Goal: Task Accomplishment & Management: Complete application form

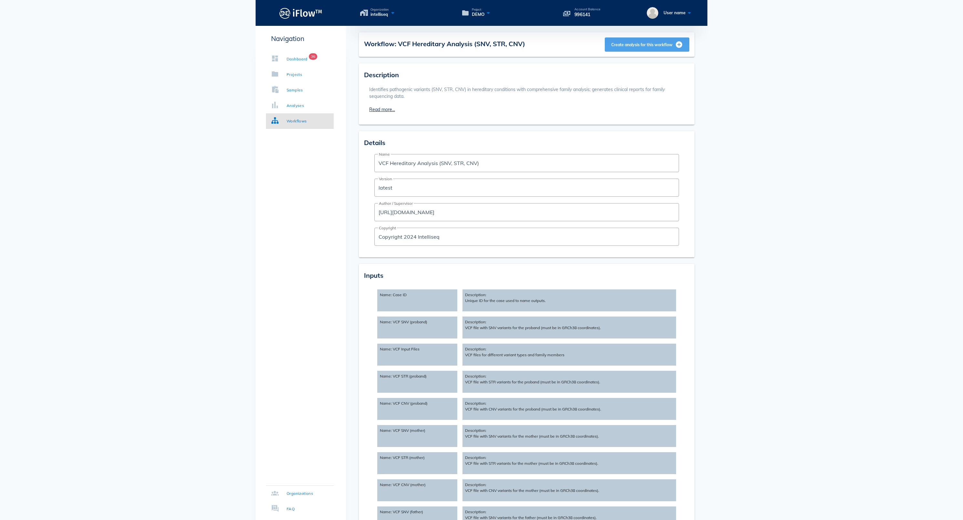
click at [653, 46] on span "Create analysis for this workflow" at bounding box center [647, 45] width 72 height 8
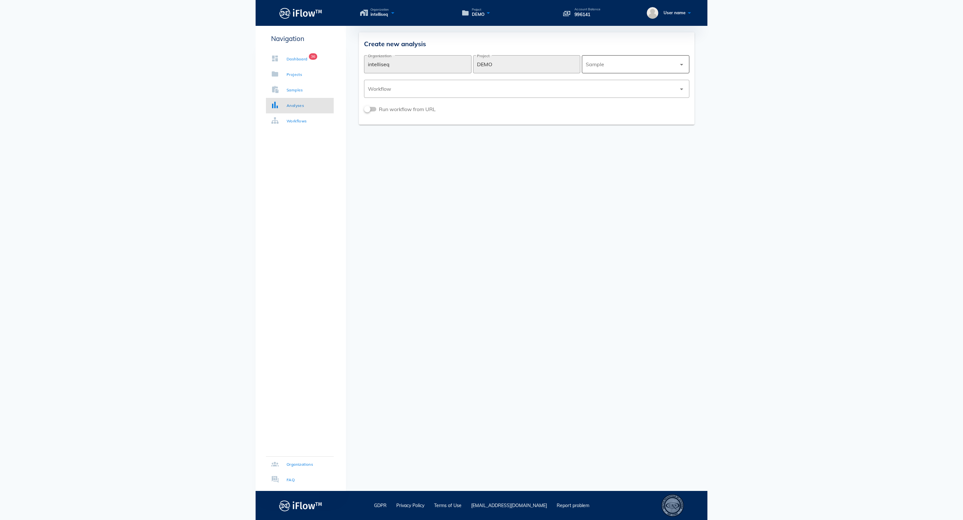
click at [618, 63] on div at bounding box center [631, 64] width 91 height 15
click at [613, 81] on div "Hereditary_WES_FASTQ" at bounding box center [635, 81] width 97 height 6
click at [551, 86] on div at bounding box center [522, 88] width 309 height 15
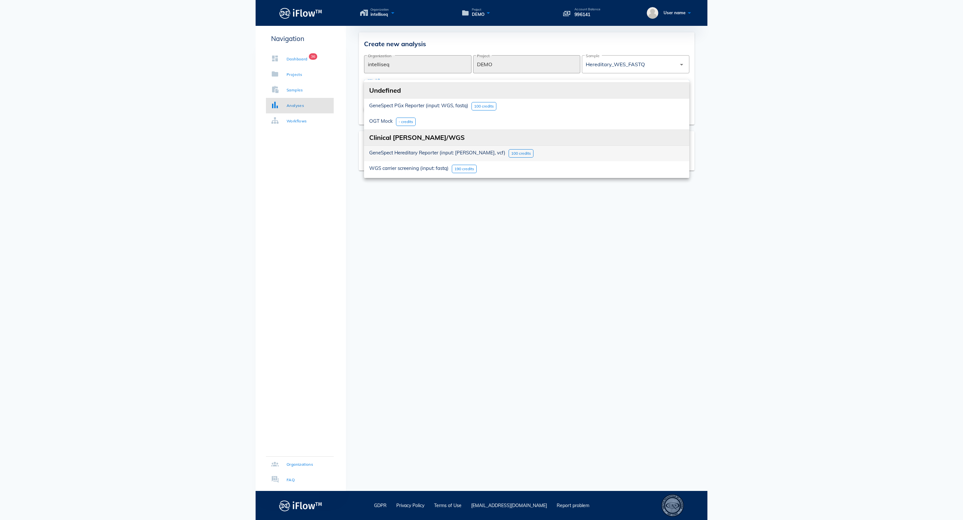
click at [426, 156] on span "GeneSpect Hereditary Reporter (input: [PERSON_NAME], vcf)" at bounding box center [437, 152] width 136 height 6
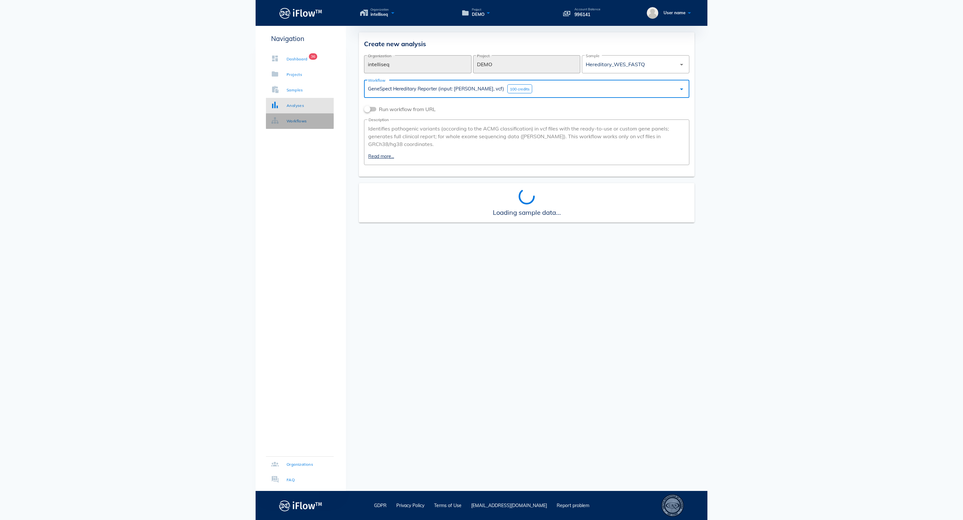
click at [315, 116] on link "Workflows" at bounding box center [300, 120] width 68 height 15
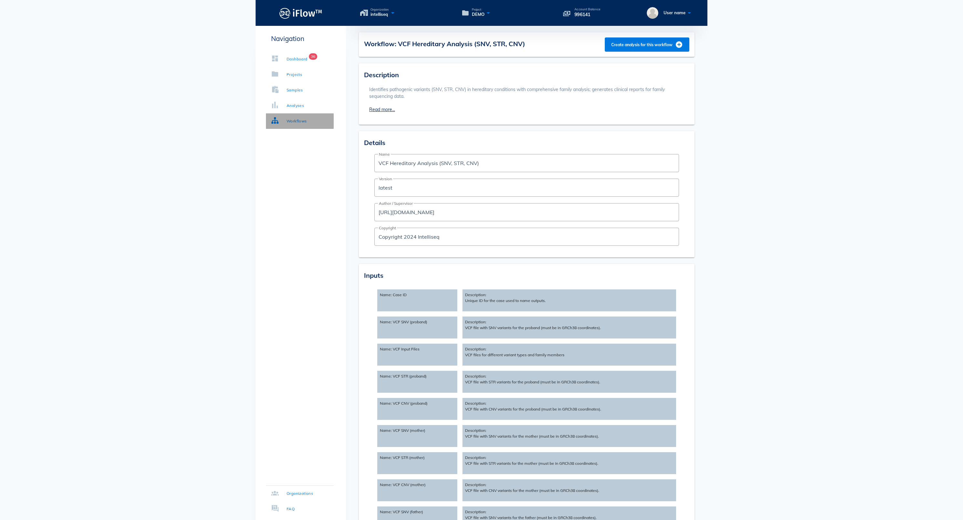
click at [307, 121] on div "Workflows" at bounding box center [297, 121] width 20 height 6
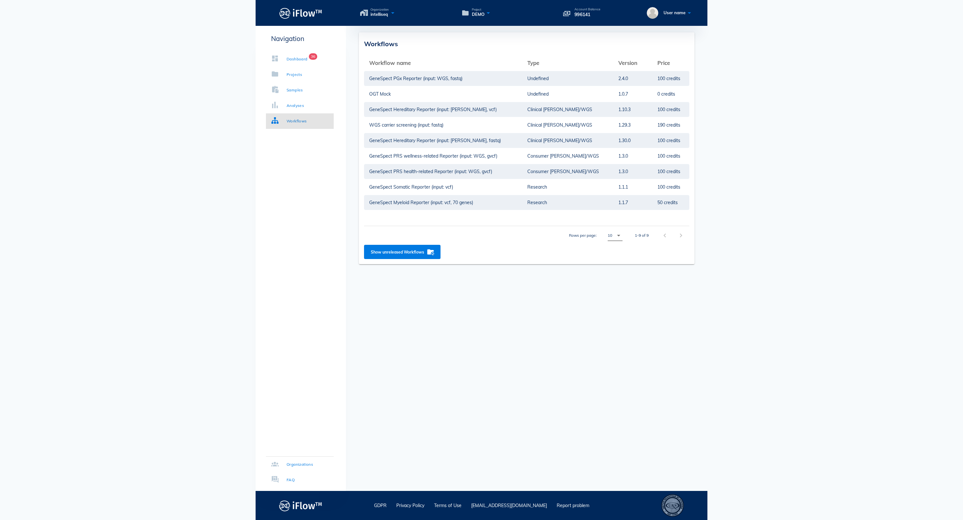
click at [615, 235] on icon "arrow_drop_down" at bounding box center [619, 235] width 8 height 8
click at [613, 288] on div "All" at bounding box center [606, 287] width 17 height 15
click at [435, 252] on span "Show unreleased Workflows" at bounding box center [403, 252] width 64 height 8
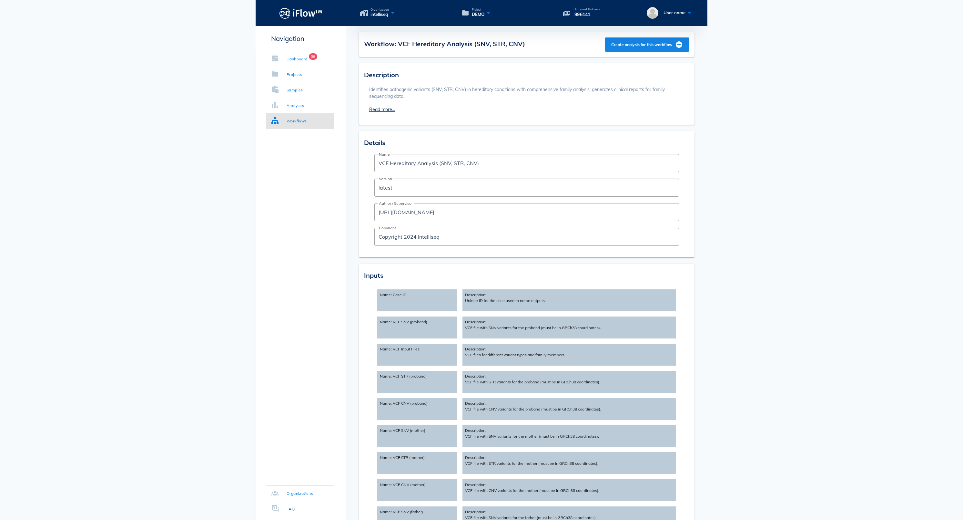
click at [631, 48] on button "Create analysis for this workflow" at bounding box center [647, 44] width 85 height 14
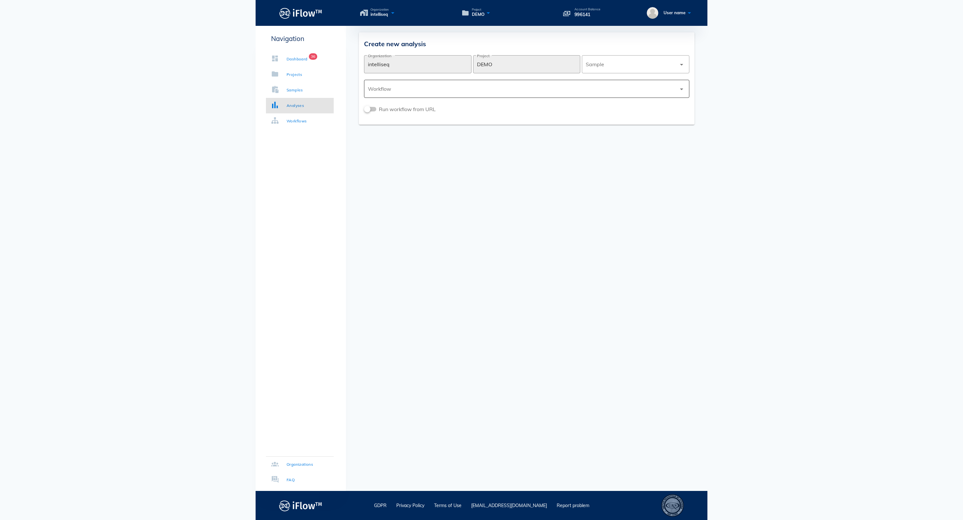
click at [415, 89] on div at bounding box center [522, 88] width 309 height 15
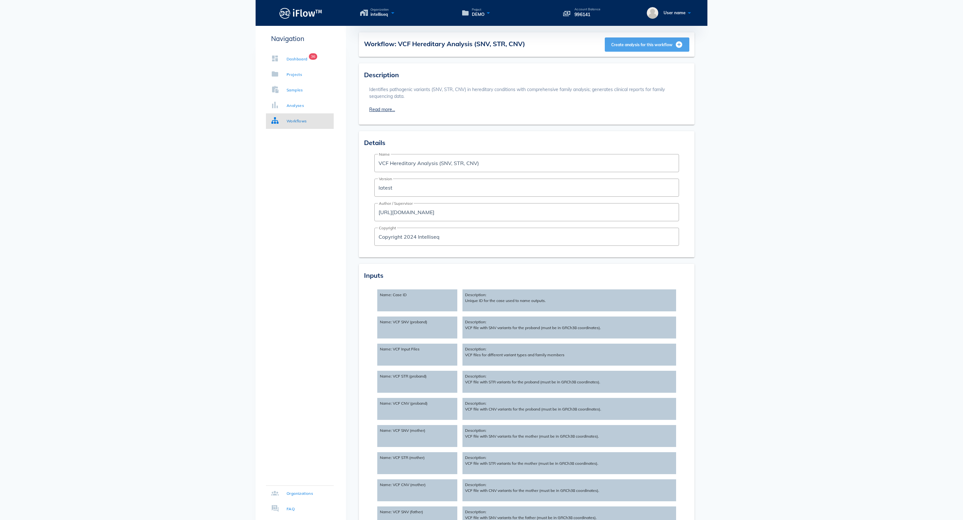
click at [611, 48] on span "Create analysis for this workflow" at bounding box center [647, 45] width 72 height 8
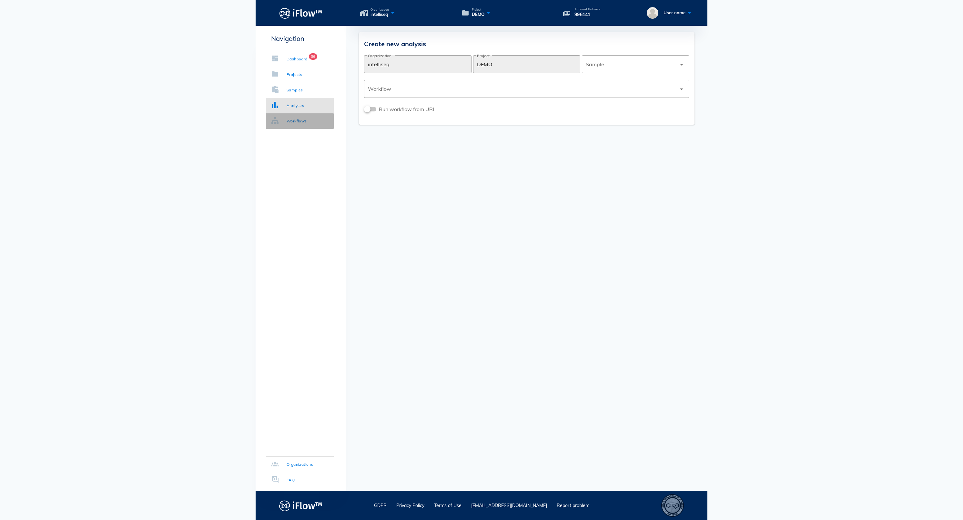
click at [298, 127] on link "Workflows" at bounding box center [300, 120] width 68 height 15
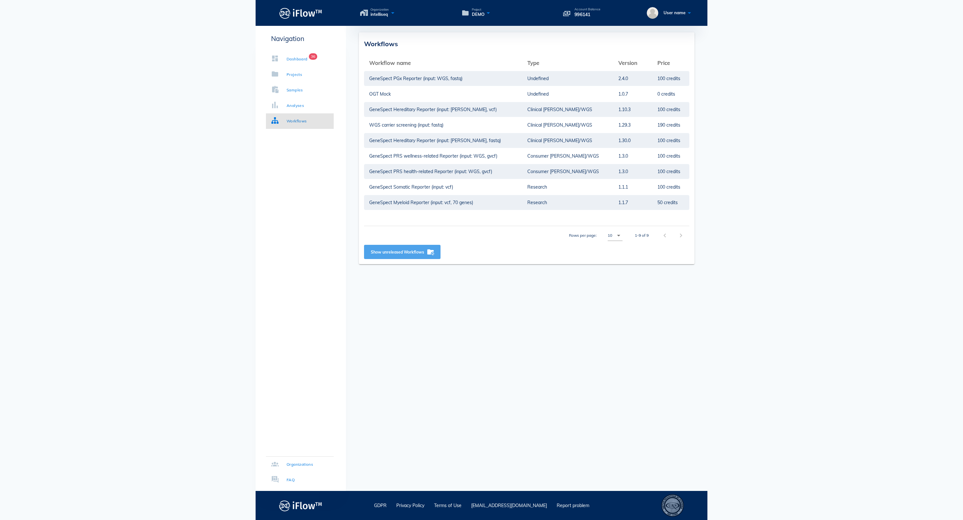
click at [435, 252] on span "Show unreleased Workflows" at bounding box center [403, 252] width 64 height 8
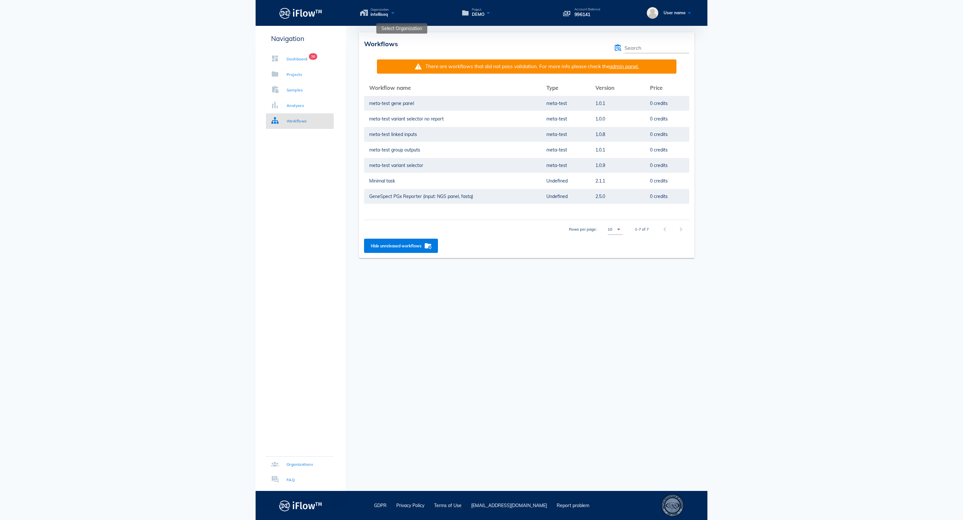
click at [397, 17] on icon at bounding box center [393, 12] width 8 height 9
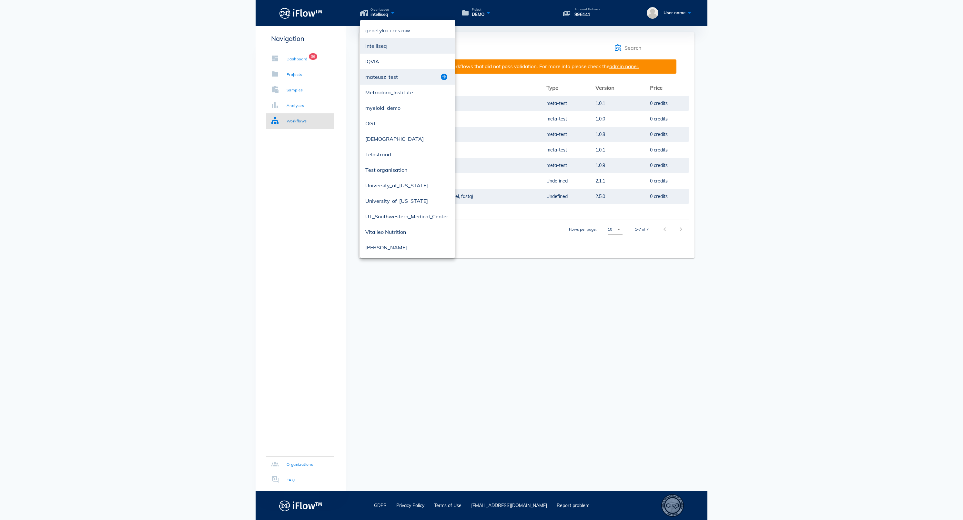
click at [442, 76] on button "button" at bounding box center [444, 77] width 8 height 8
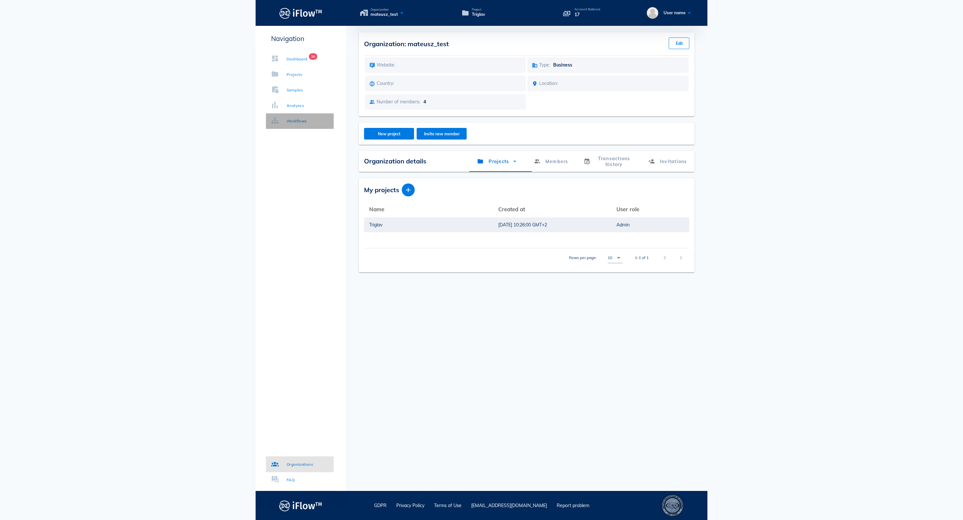
click at [306, 115] on link "Workflows" at bounding box center [300, 120] width 68 height 15
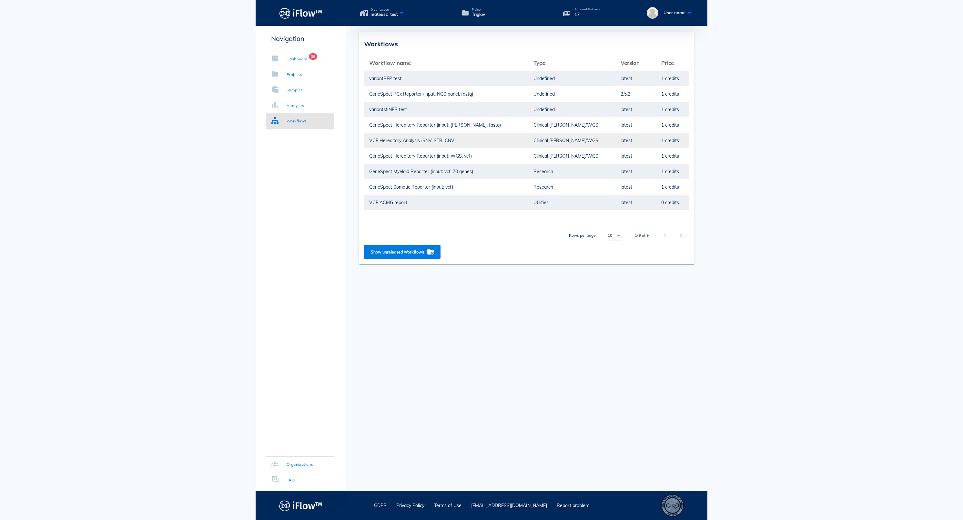
click at [447, 136] on td "VCF Hereditary Analysis (SNV, STR, CNV)" at bounding box center [446, 140] width 164 height 15
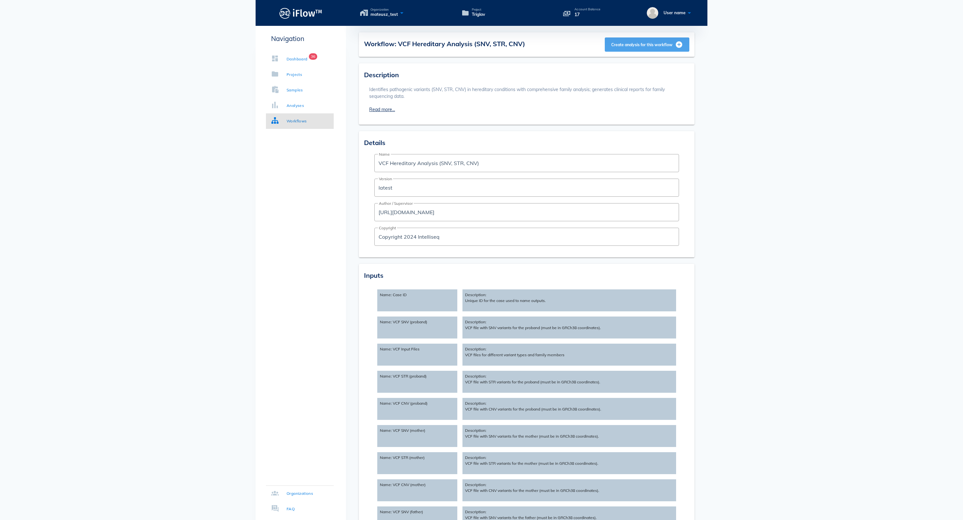
click at [661, 46] on span "Create analysis for this workflow" at bounding box center [647, 45] width 72 height 8
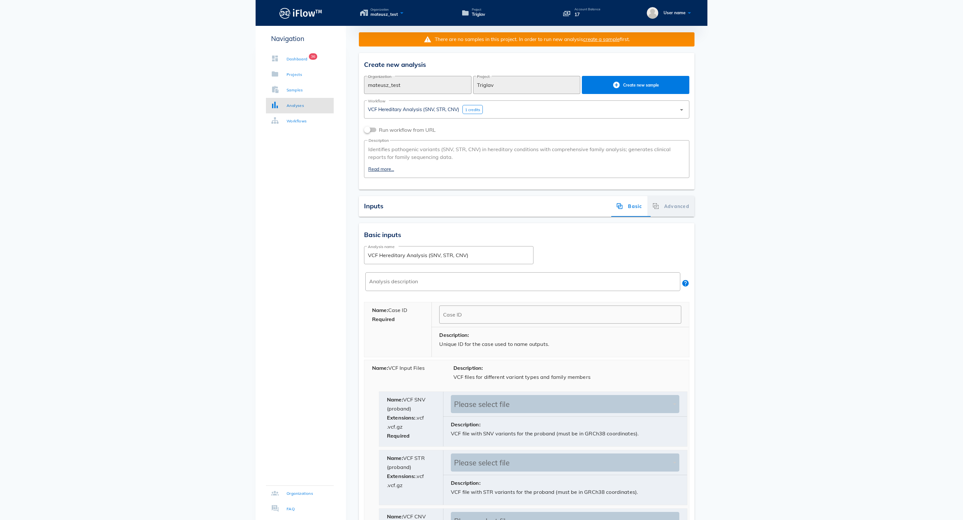
click at [665, 216] on div "Advanced" at bounding box center [671, 206] width 47 height 21
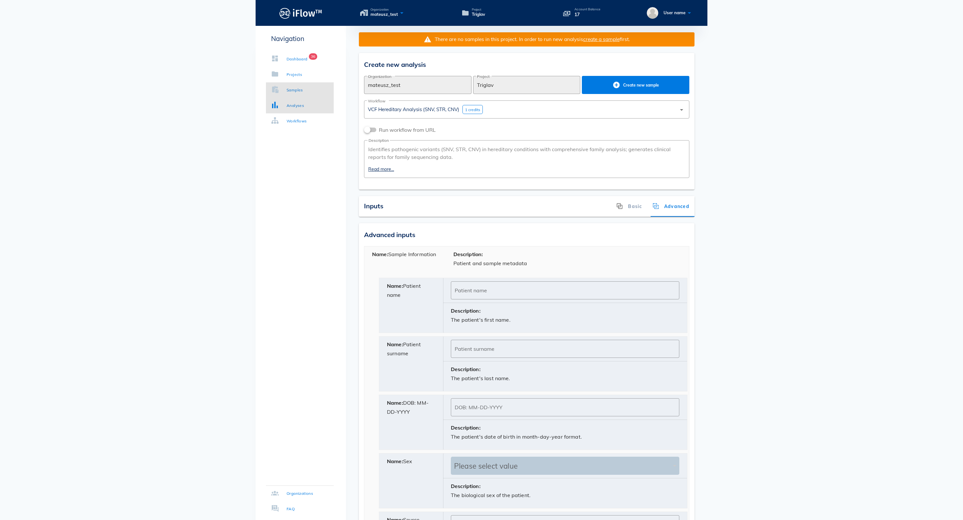
click at [303, 87] on div "Samples" at bounding box center [295, 90] width 16 height 6
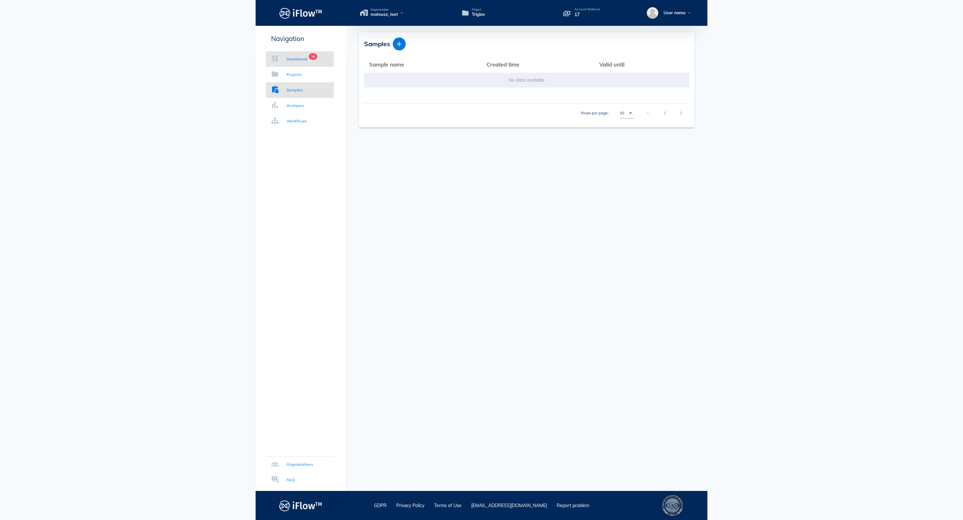
click at [305, 58] on div "Dashboard" at bounding box center [297, 59] width 21 height 6
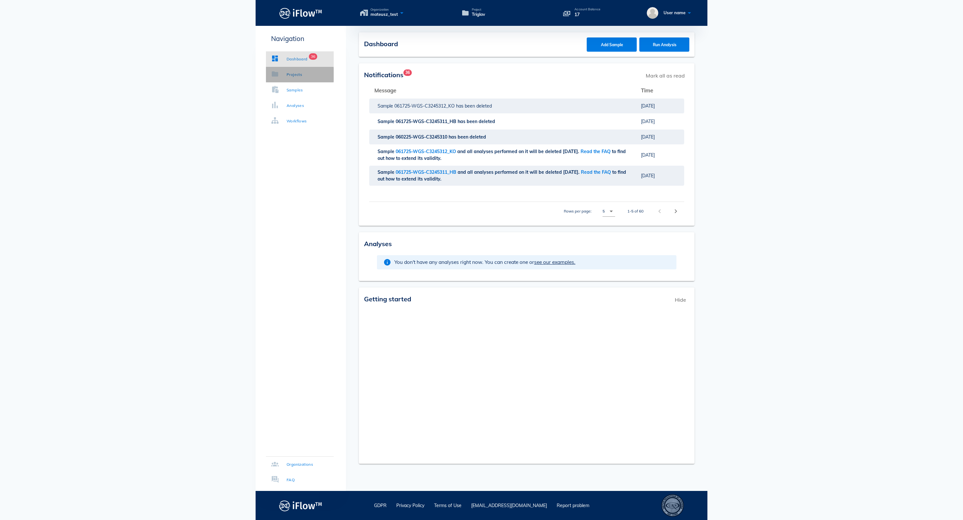
click at [293, 76] on div "Projects" at bounding box center [294, 74] width 15 height 6
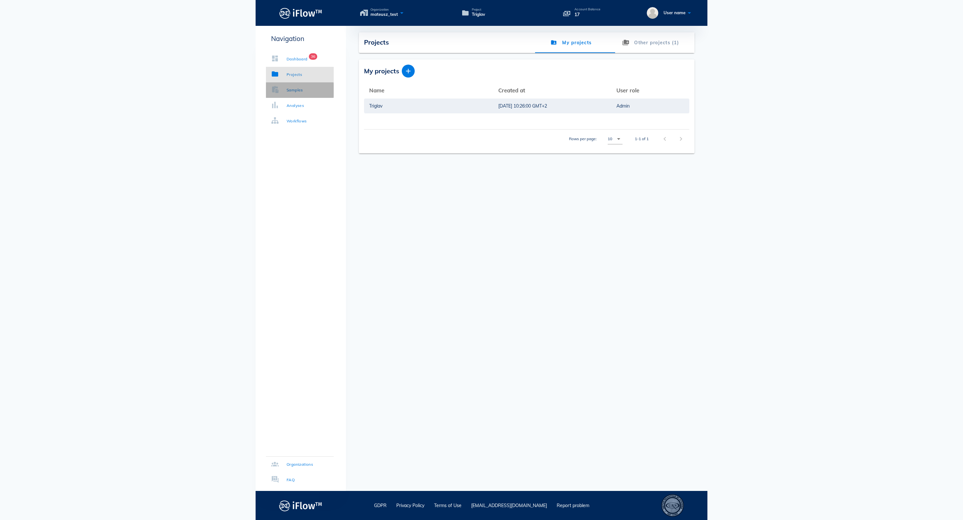
click at [292, 87] on div "Samples" at bounding box center [295, 90] width 16 height 6
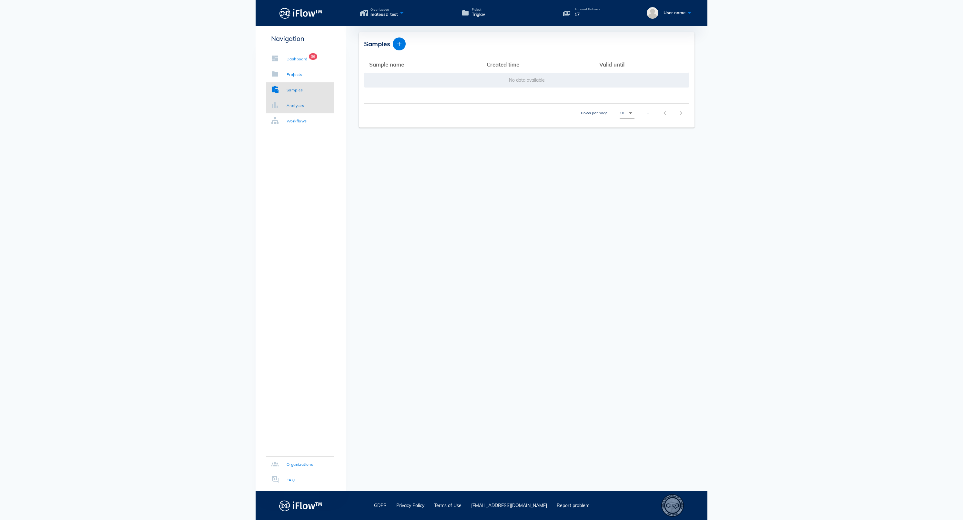
click at [298, 103] on div "Analyses" at bounding box center [295, 105] width 17 height 6
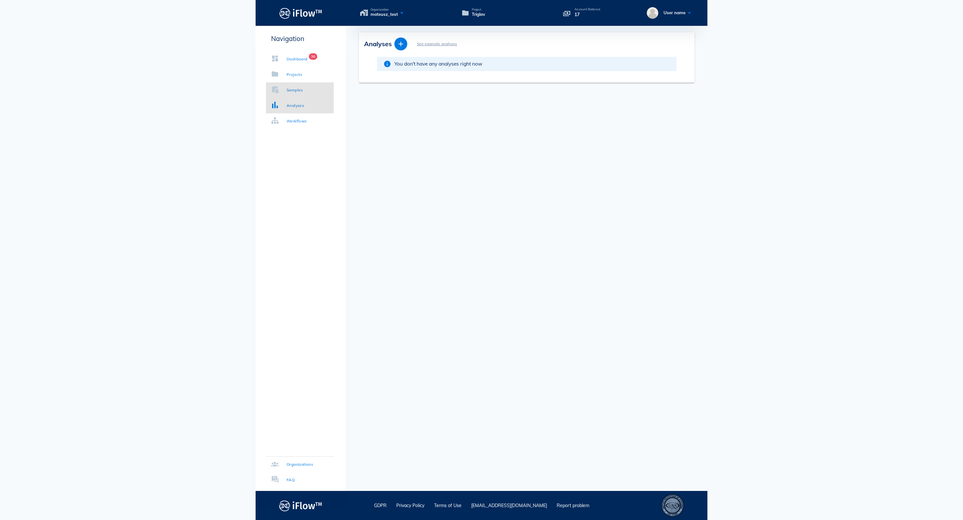
click at [297, 90] on div "Samples" at bounding box center [295, 90] width 16 height 6
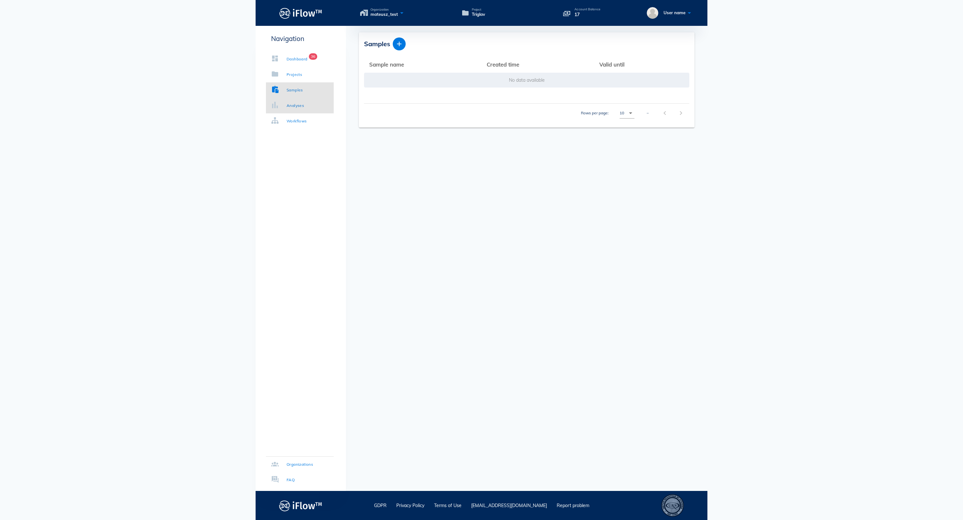
click at [298, 103] on div "Analyses" at bounding box center [295, 105] width 17 height 6
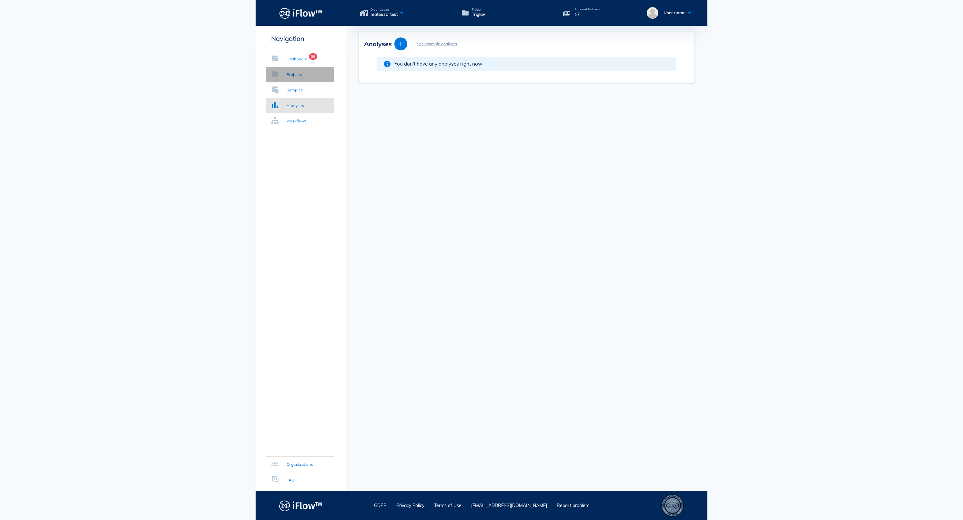
click at [299, 75] on div "Projects" at bounding box center [294, 74] width 15 height 6
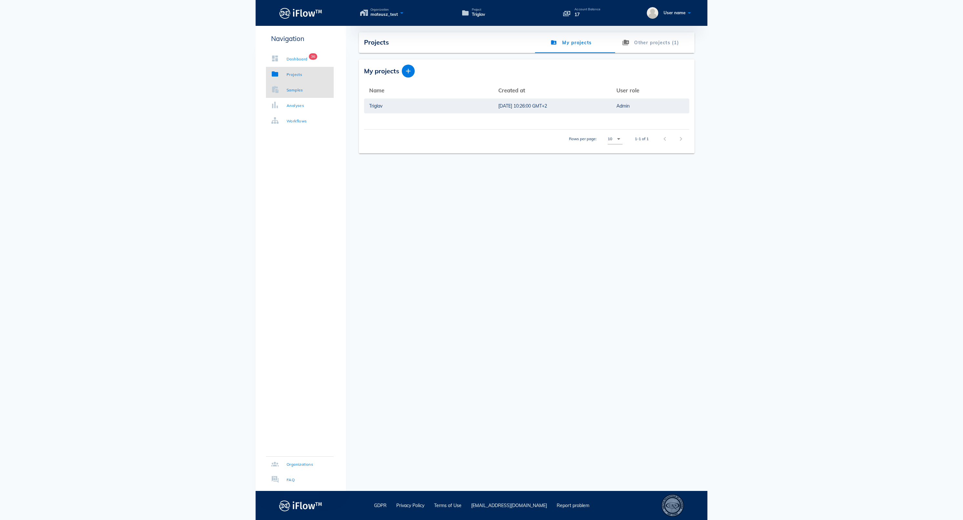
click at [300, 92] on div "Samples" at bounding box center [295, 90] width 16 height 6
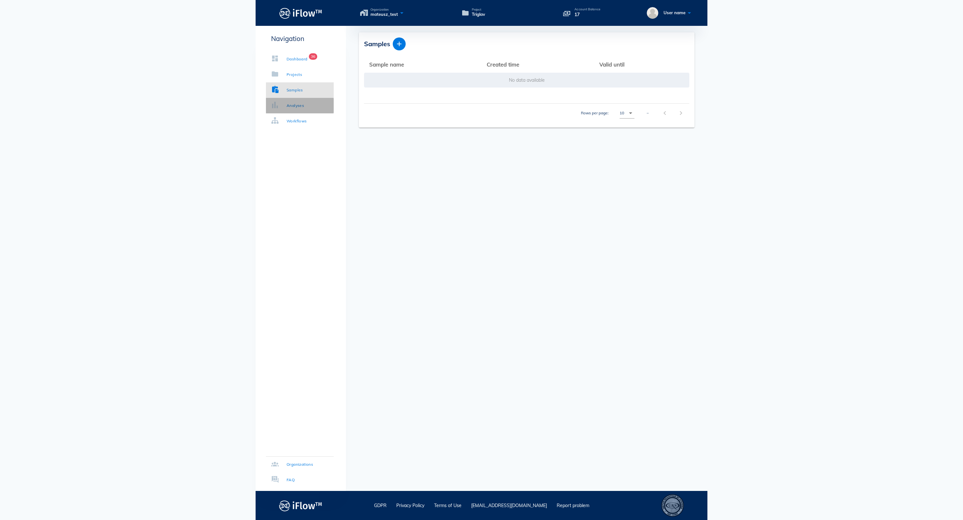
click at [300, 104] on div "Analyses" at bounding box center [295, 105] width 17 height 6
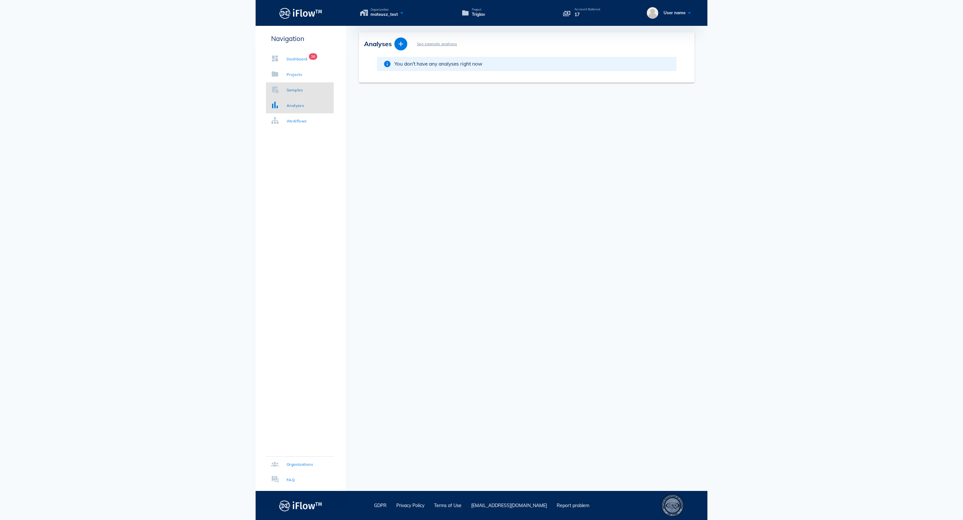
click at [297, 92] on div "Samples" at bounding box center [295, 90] width 16 height 6
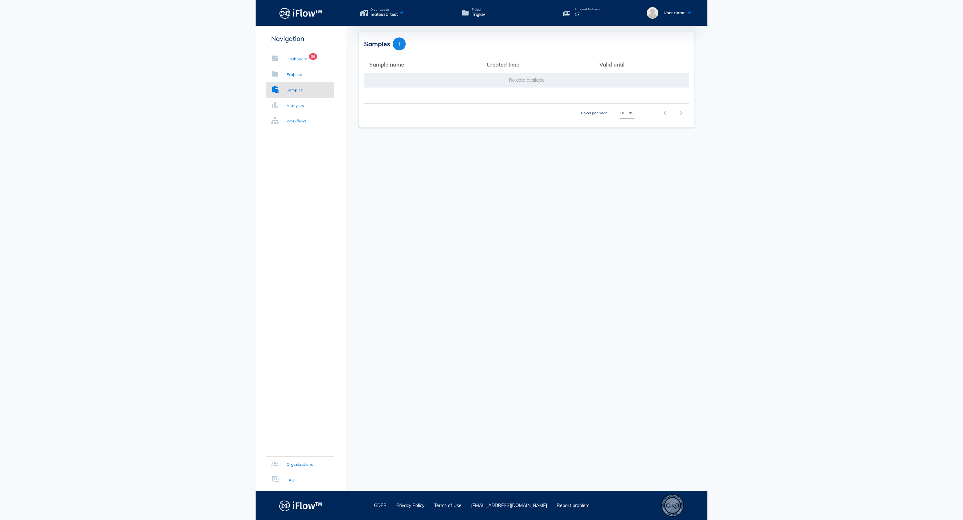
click at [398, 48] on button "button" at bounding box center [399, 43] width 13 height 13
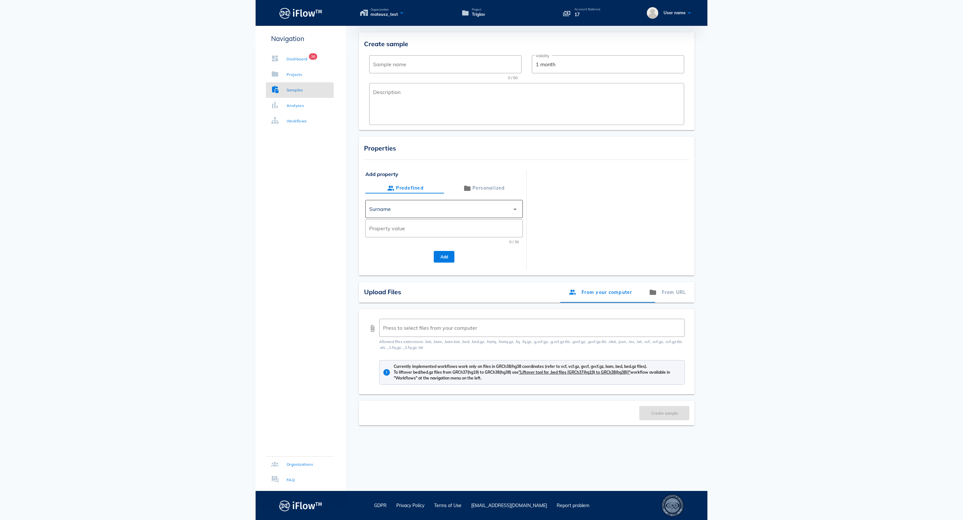
click at [435, 214] on div "Surname" at bounding box center [439, 208] width 141 height 15
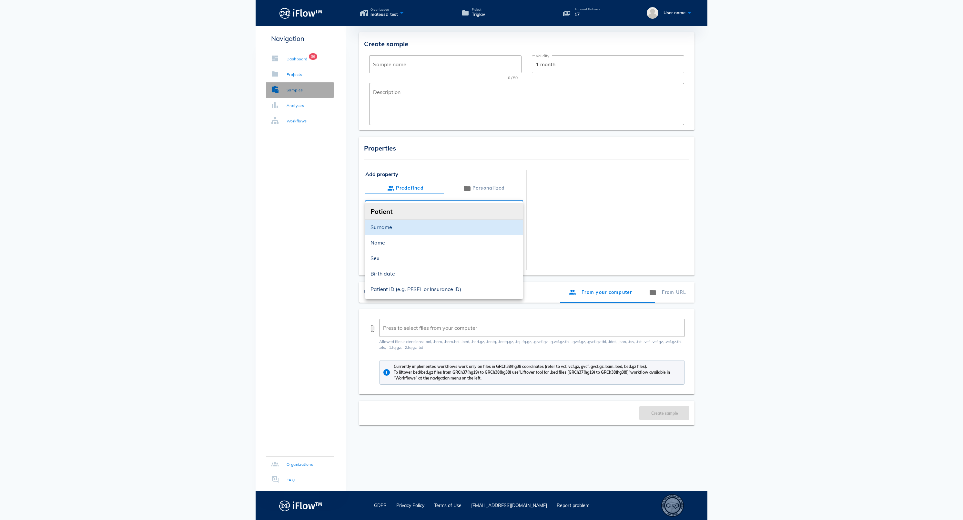
click at [303, 91] on div "Samples" at bounding box center [295, 90] width 16 height 6
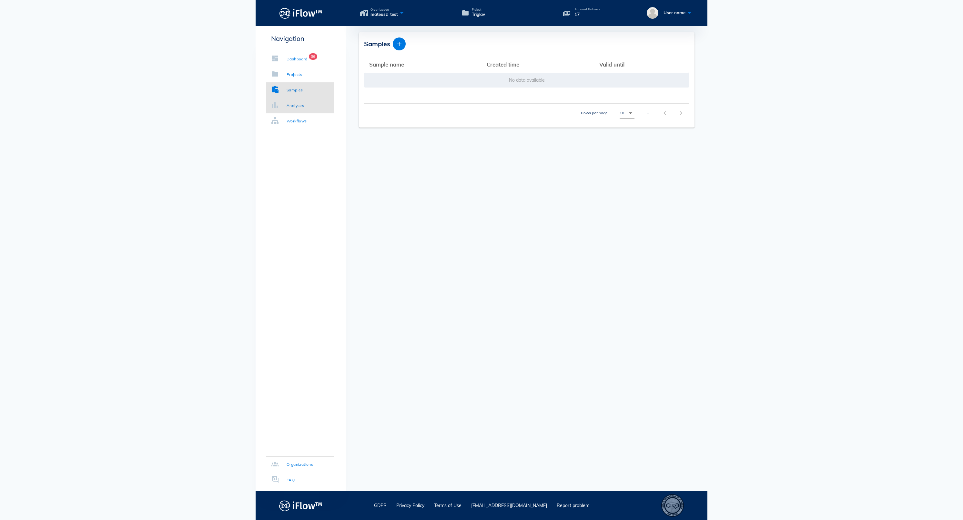
click at [299, 105] on div "Analyses" at bounding box center [295, 105] width 17 height 6
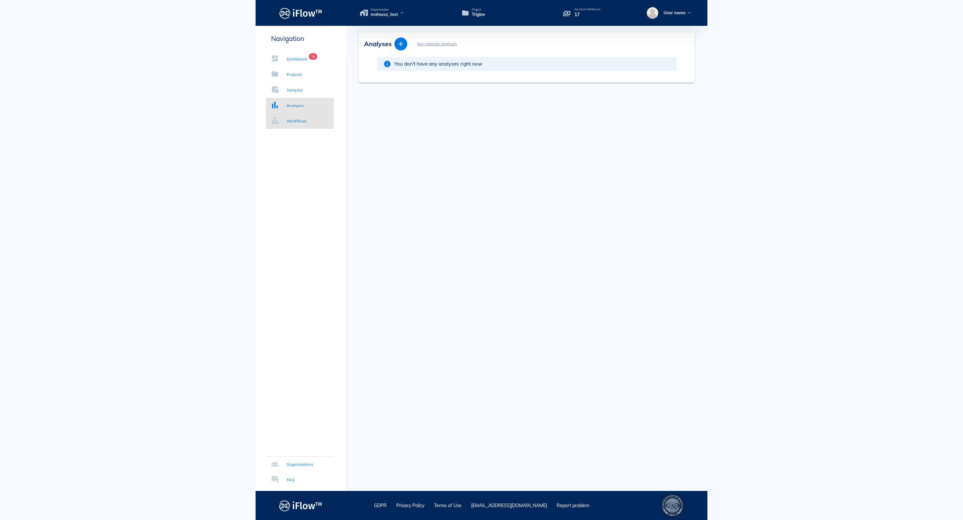
click at [301, 121] on div "Workflows" at bounding box center [297, 121] width 20 height 6
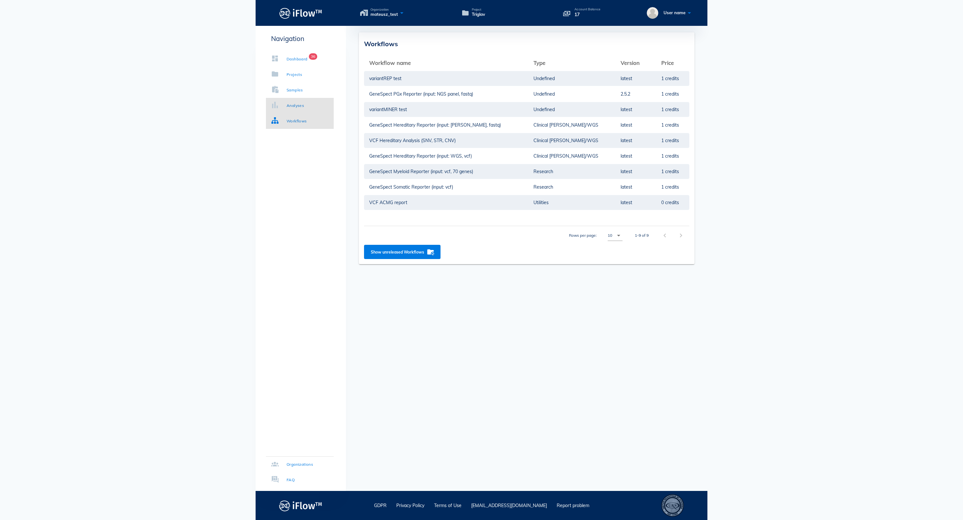
click at [302, 102] on div "Analyses" at bounding box center [295, 105] width 17 height 6
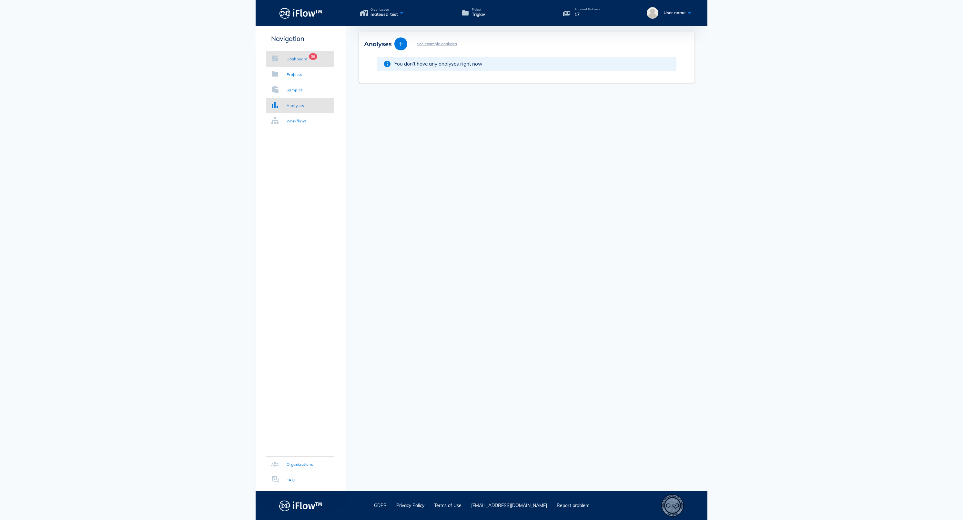
click at [297, 61] on div "Dashboard" at bounding box center [297, 59] width 21 height 6
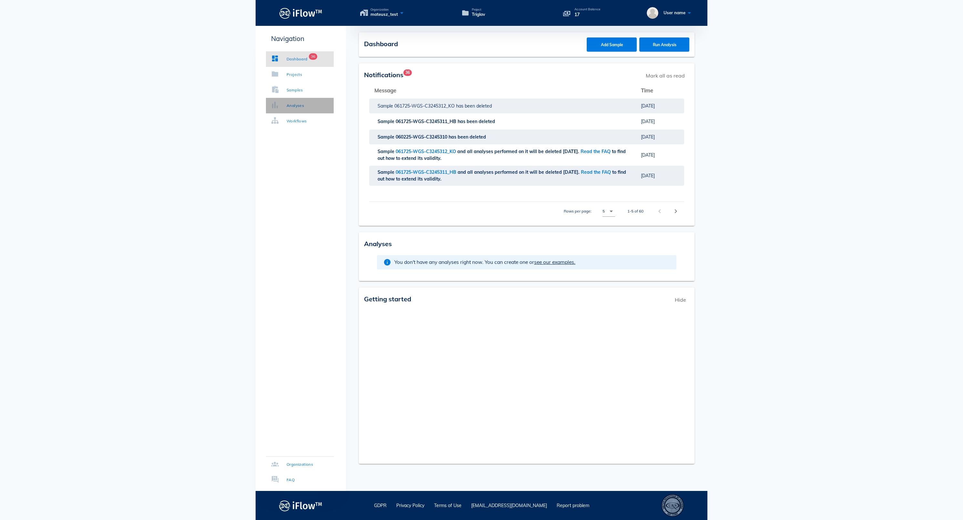
click at [296, 102] on div "Analyses" at bounding box center [295, 105] width 17 height 6
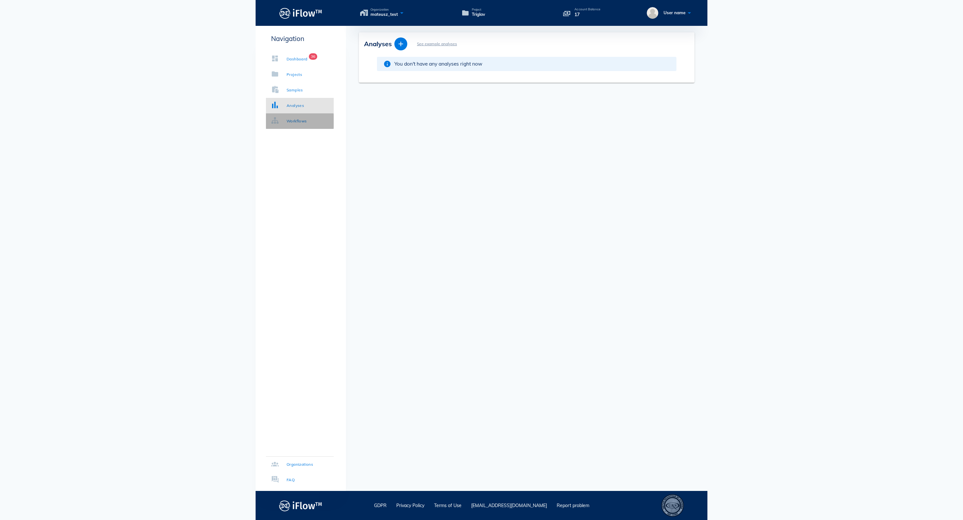
click at [300, 118] on div "Workflows" at bounding box center [297, 121] width 20 height 6
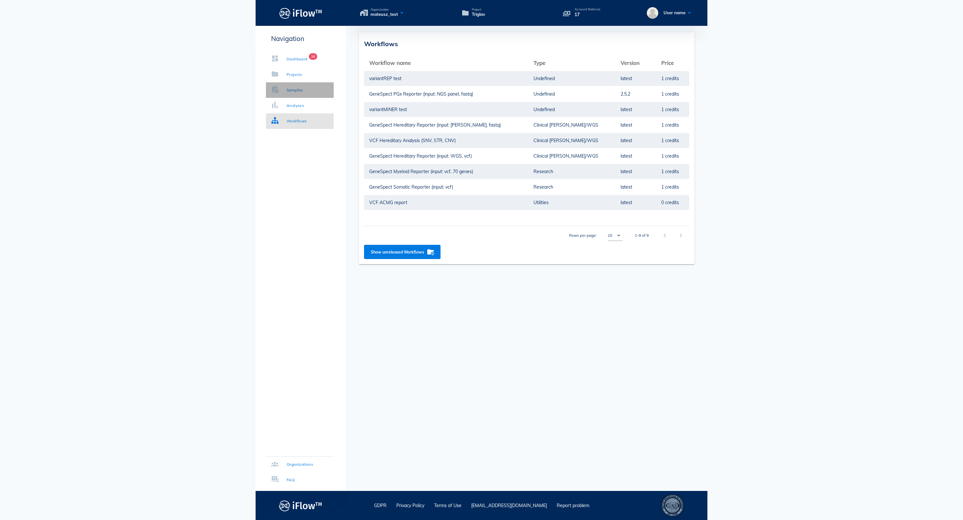
click at [300, 94] on link "Samples" at bounding box center [300, 89] width 68 height 15
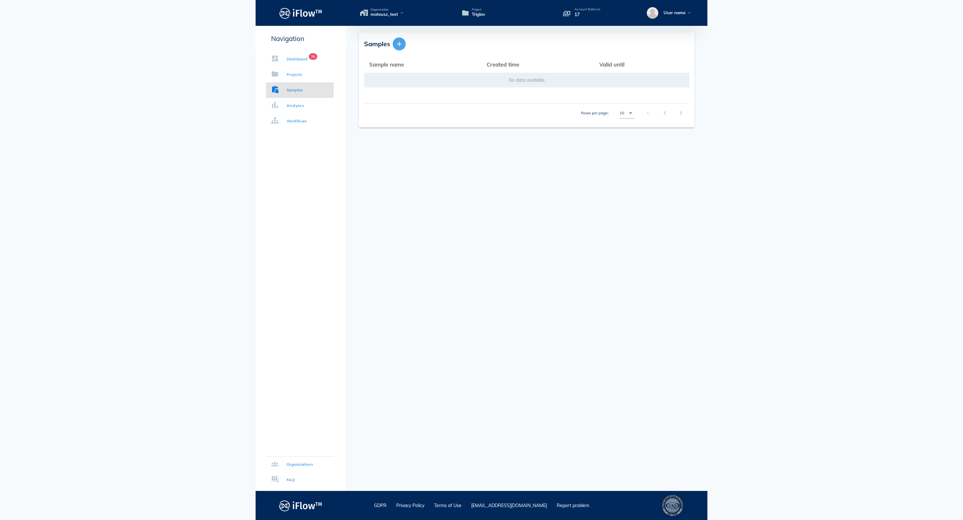
click at [402, 46] on icon "button" at bounding box center [400, 44] width 8 height 8
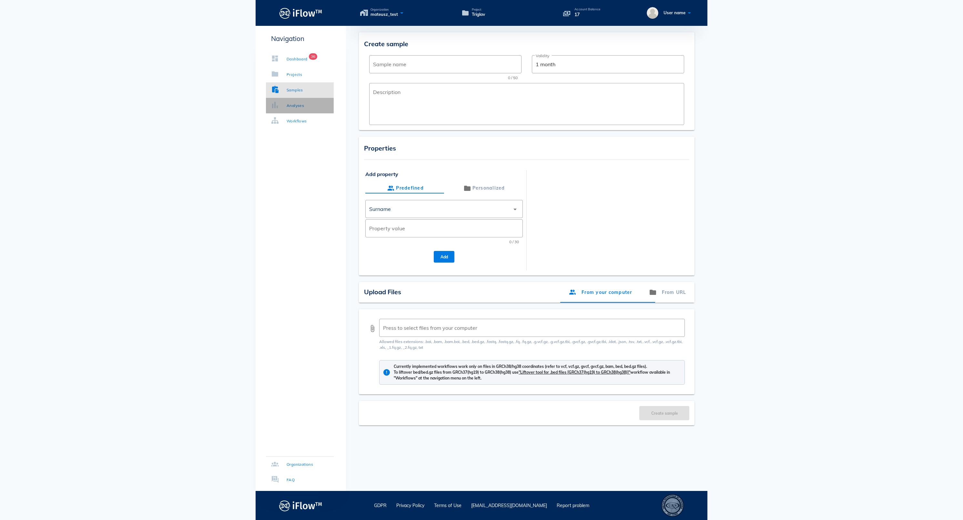
click at [324, 103] on link "Analyses" at bounding box center [300, 105] width 68 height 15
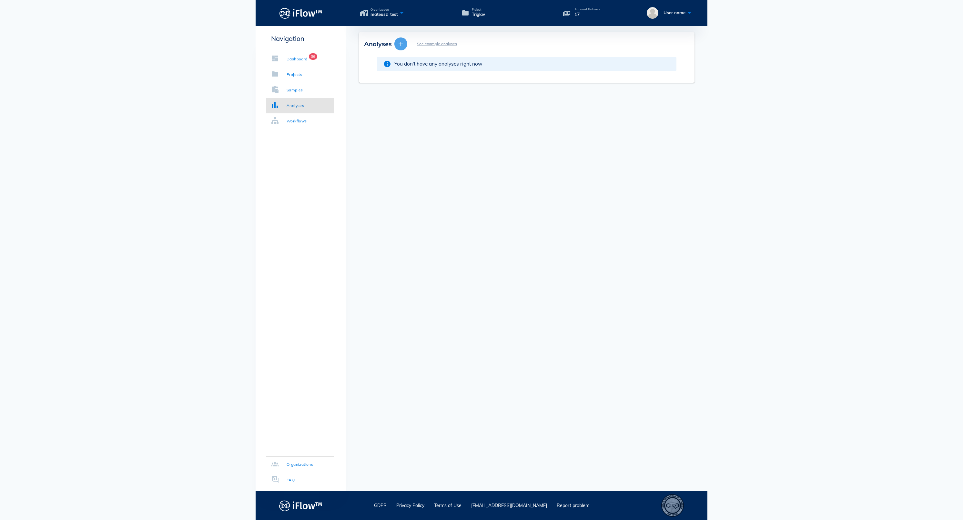
click at [400, 49] on button "button" at bounding box center [401, 43] width 13 height 13
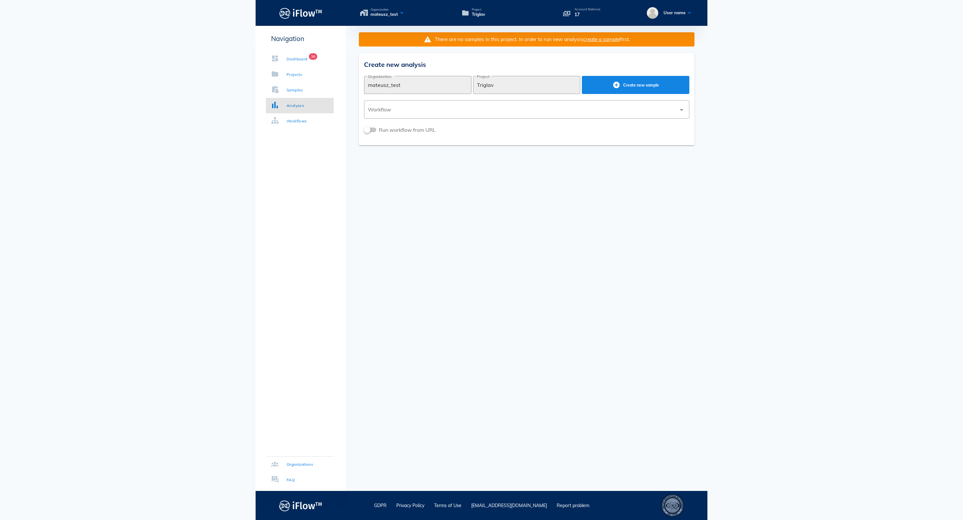
click at [613, 85] on span "Create new sample" at bounding box center [635, 85] width 97 height 8
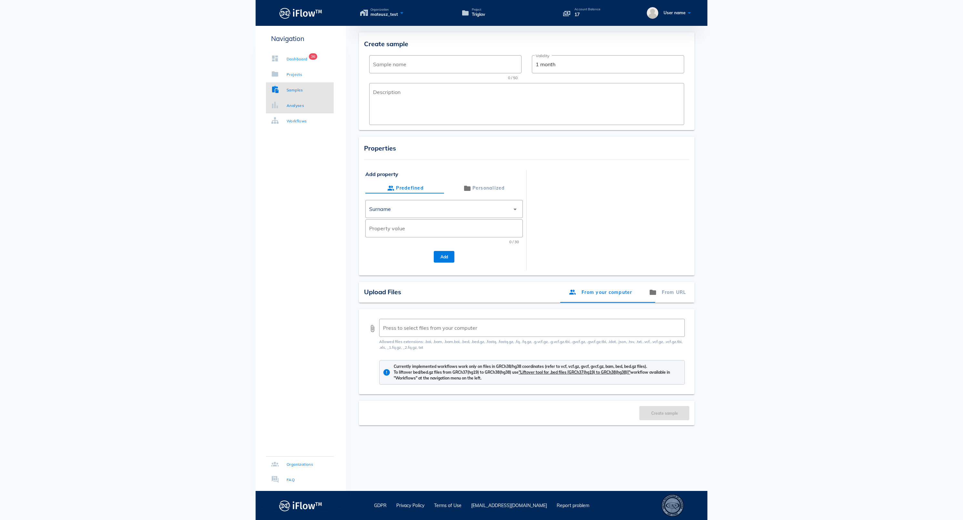
click at [316, 109] on link "Analyses" at bounding box center [300, 105] width 68 height 15
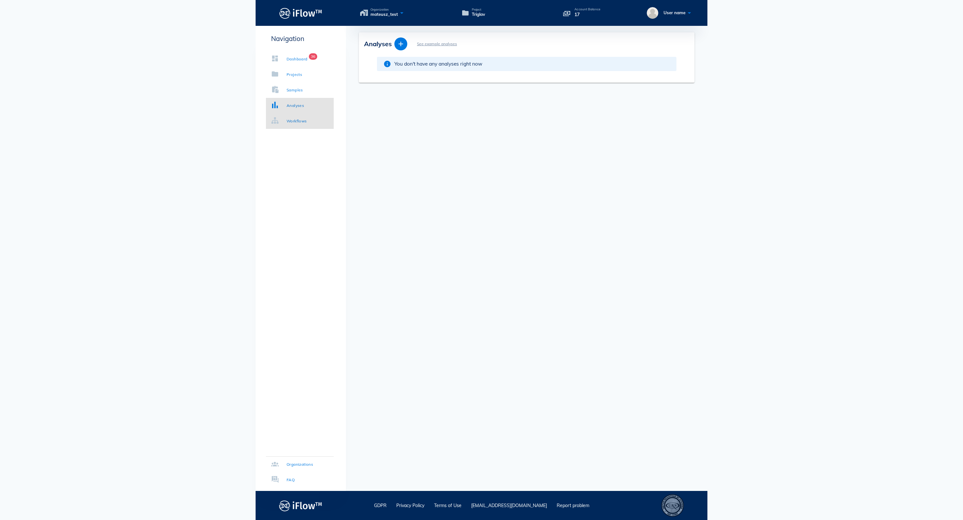
click at [307, 120] on div "Workflows" at bounding box center [297, 121] width 20 height 6
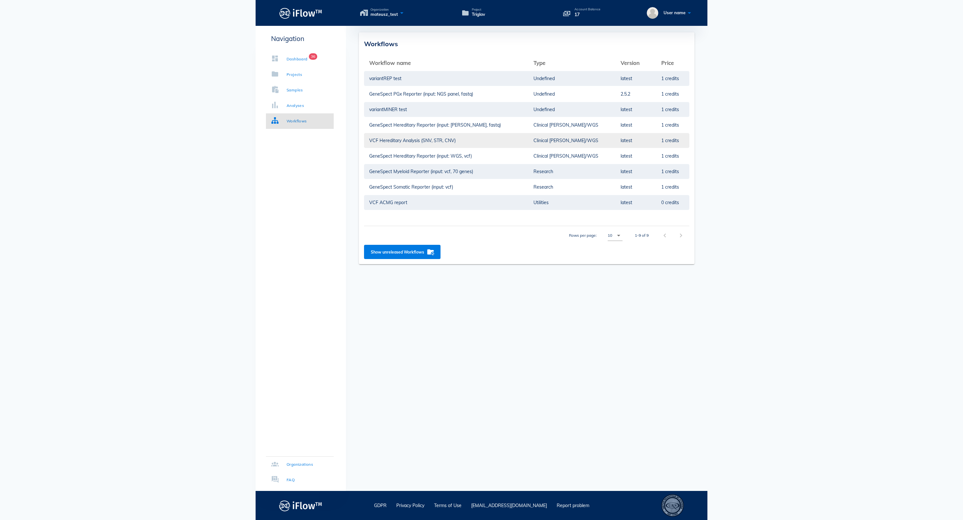
click at [430, 142] on td "VCF Hereditary Analysis (SNV, STR, CNV)" at bounding box center [446, 140] width 164 height 15
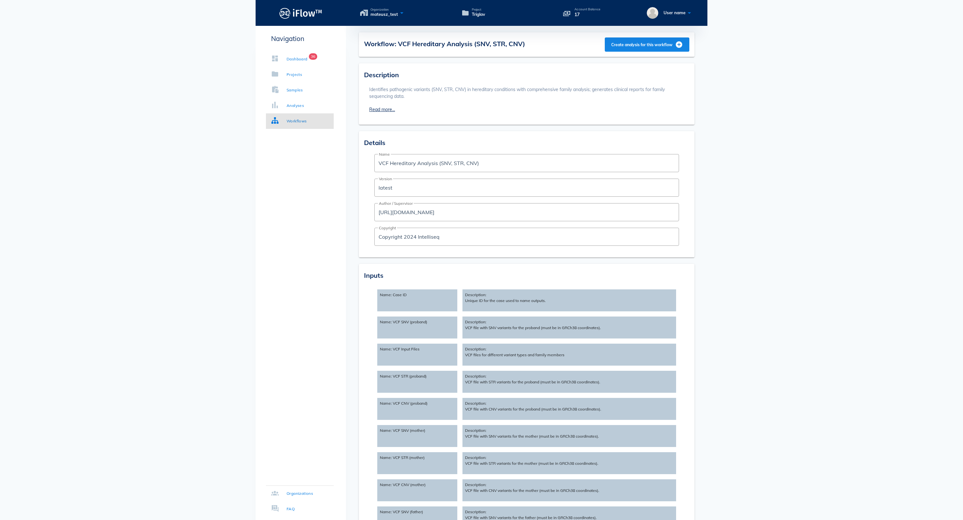
click at [619, 46] on span "Create analysis for this workflow" at bounding box center [647, 45] width 72 height 8
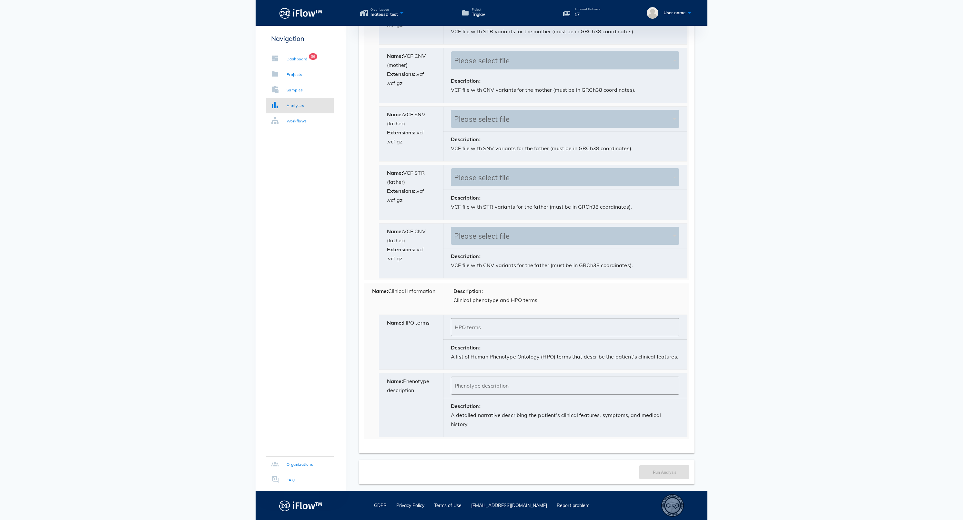
scroll to position [686, 0]
click at [487, 382] on input "Phenotype description" at bounding box center [565, 385] width 221 height 10
click at [485, 322] on input "HPO terms" at bounding box center [565, 327] width 221 height 10
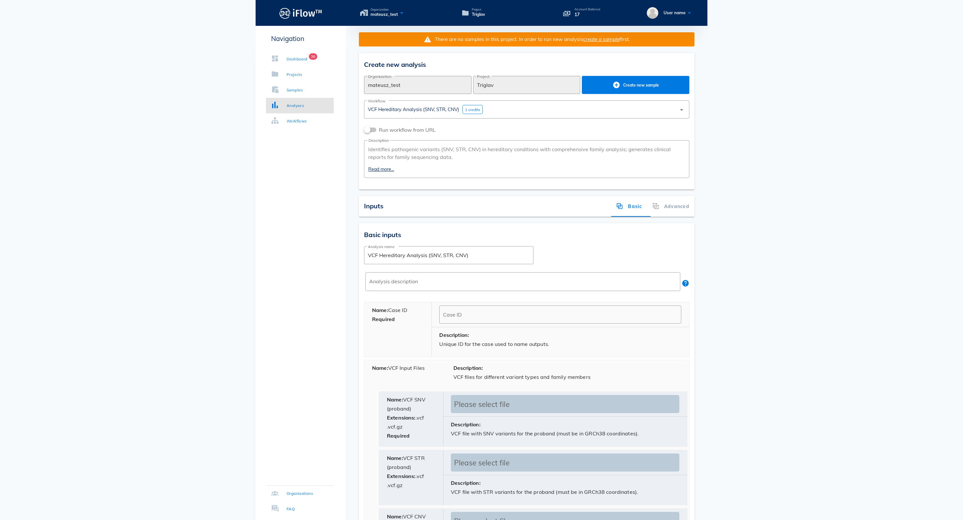
scroll to position [0, 0]
click at [303, 93] on div "Samples" at bounding box center [295, 90] width 16 height 6
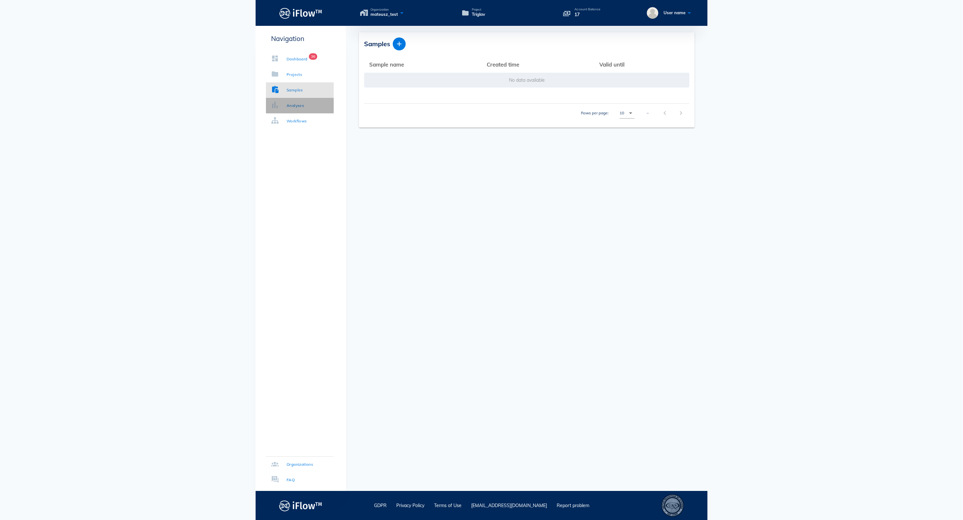
click at [304, 107] on div "Analyses" at bounding box center [295, 105] width 17 height 6
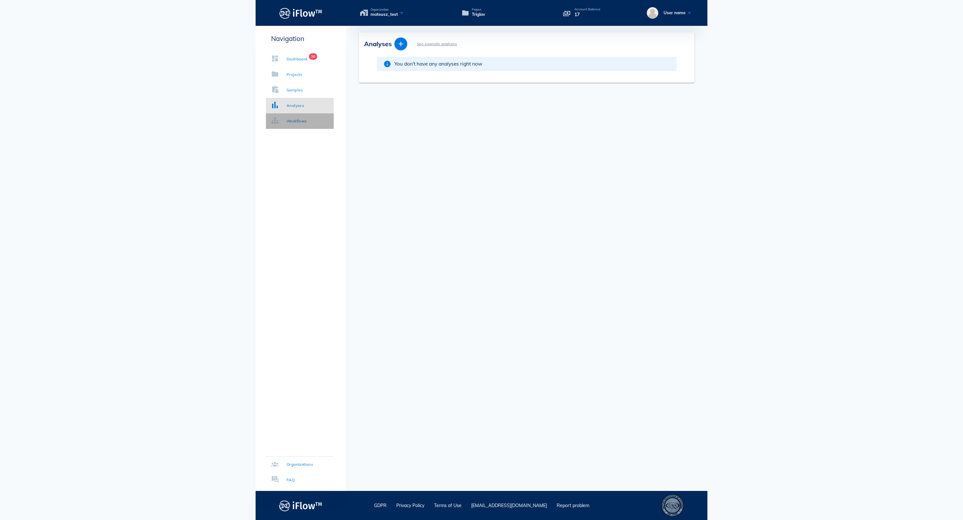
click at [305, 119] on div "Workflows" at bounding box center [297, 121] width 20 height 6
